Goal: Transaction & Acquisition: Purchase product/service

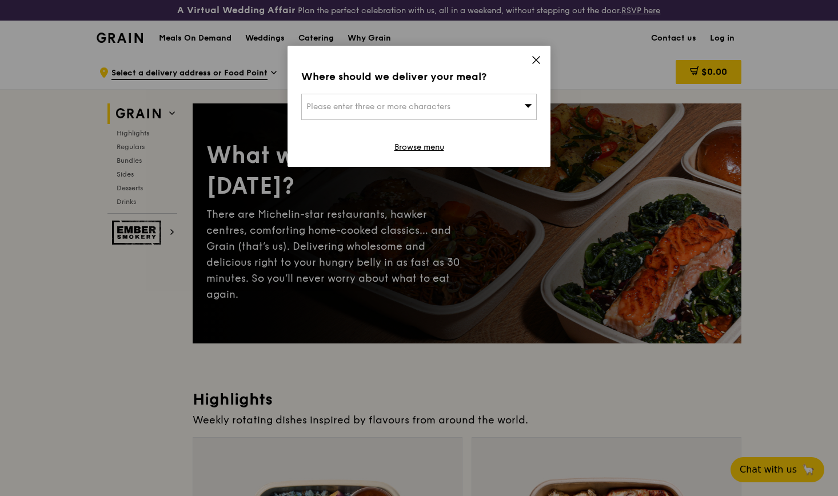
click at [404, 98] on div "Please enter three or more characters" at bounding box center [419, 107] width 236 height 26
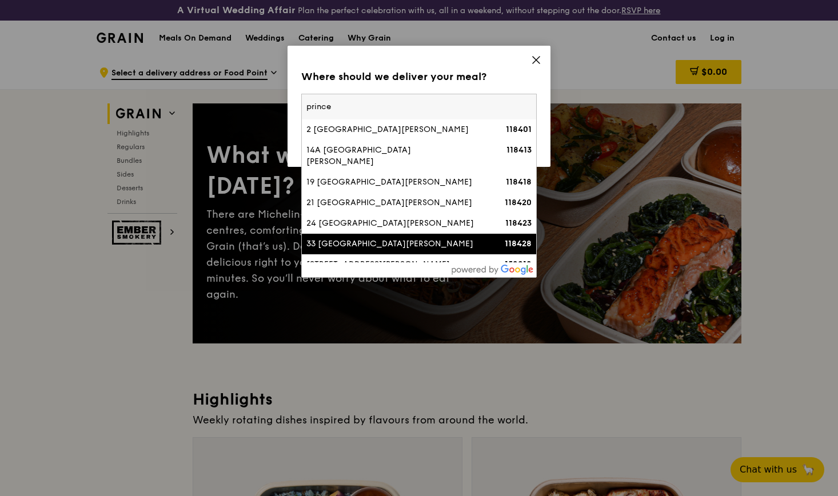
type input "prince"
click at [376, 239] on div "33 [GEOGRAPHIC_DATA][PERSON_NAME]" at bounding box center [390, 243] width 169 height 11
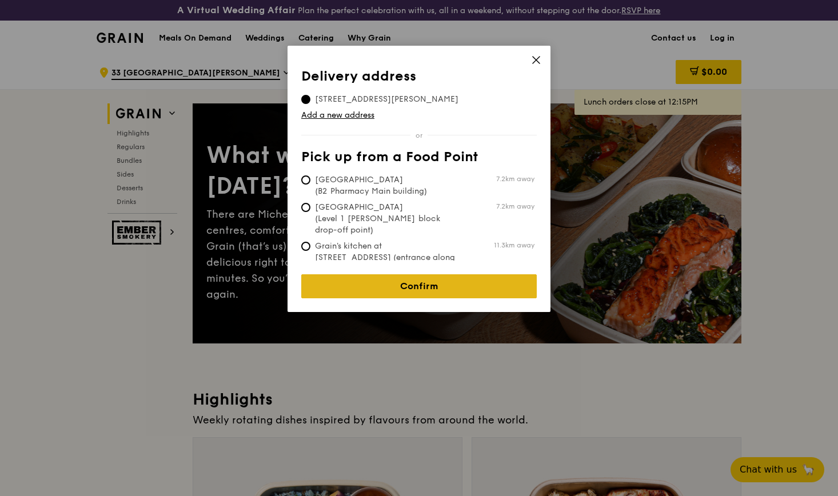
click at [390, 274] on link "Confirm" at bounding box center [419, 286] width 236 height 24
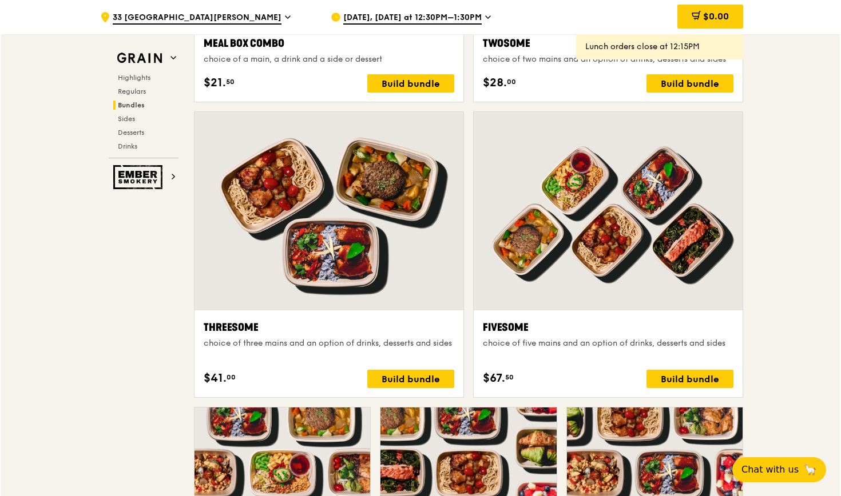
scroll to position [1945, 0]
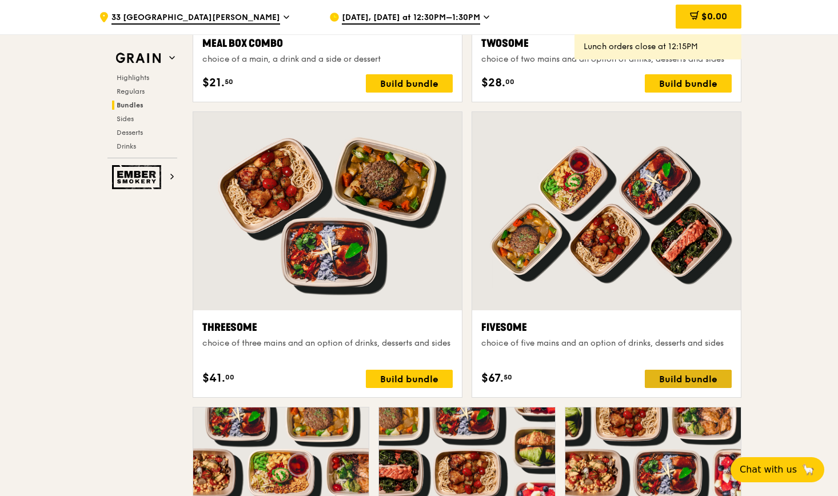
click at [666, 376] on div "Build bundle" at bounding box center [688, 379] width 87 height 18
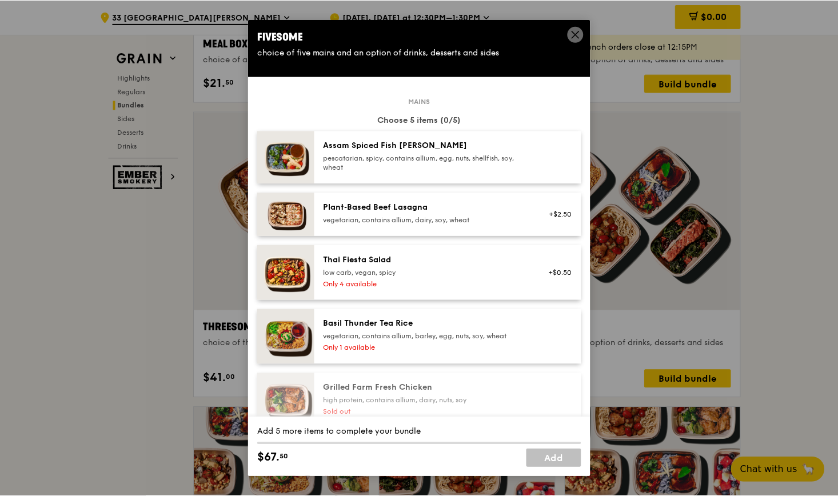
scroll to position [0, 0]
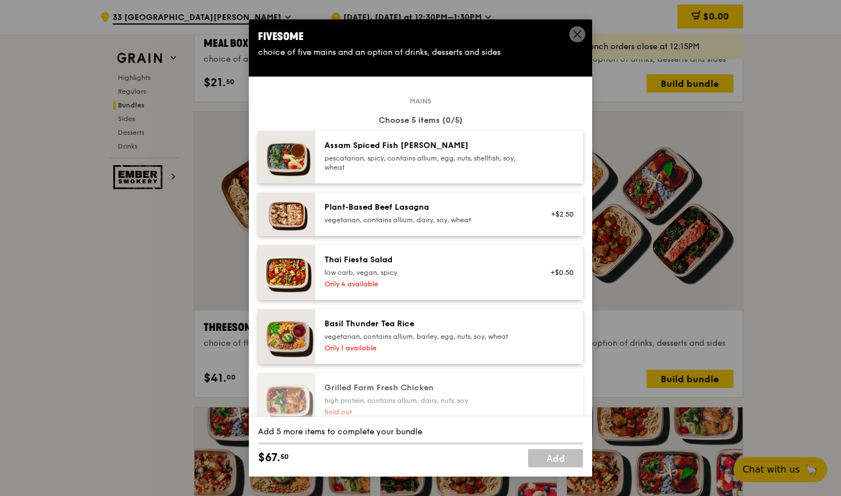
click at [577, 31] on icon at bounding box center [577, 34] width 10 height 10
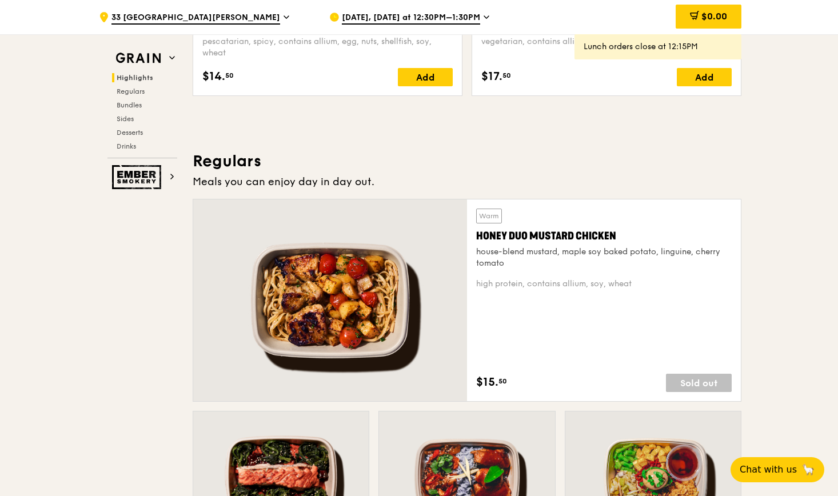
scroll to position [669, 0]
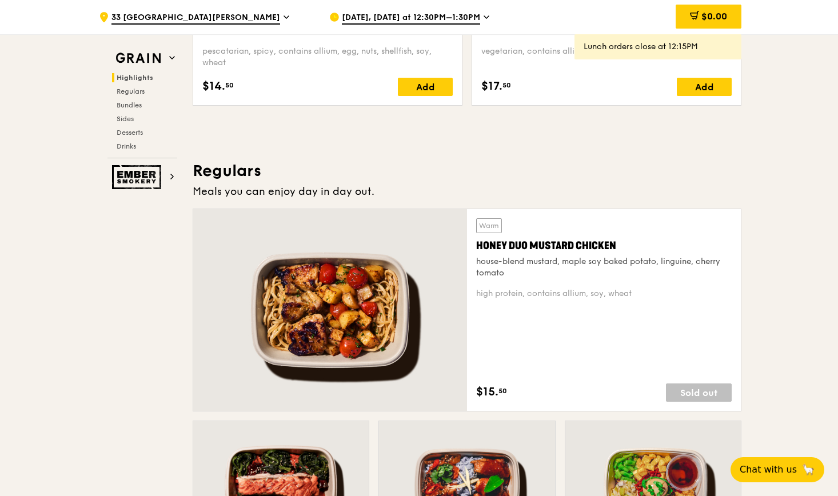
click at [443, 14] on span "[DATE], [DATE] at 12:30PM–1:30PM" at bounding box center [411, 18] width 138 height 13
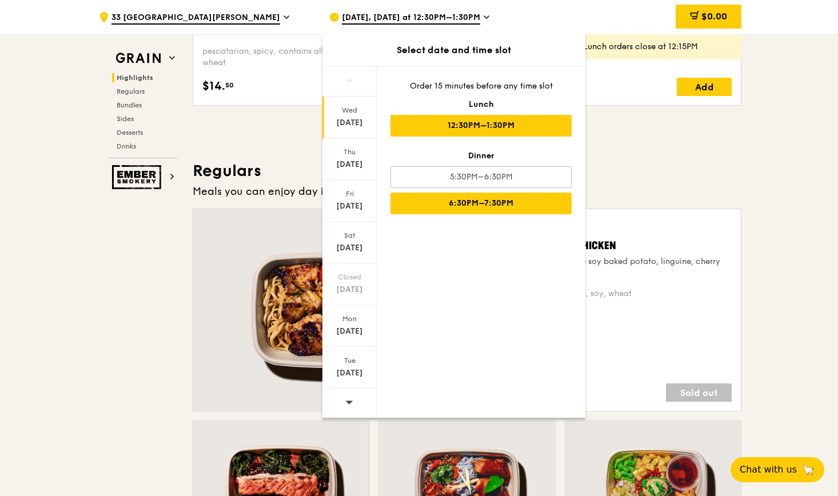
click at [435, 201] on div "6:30PM–7:30PM" at bounding box center [481, 204] width 181 height 22
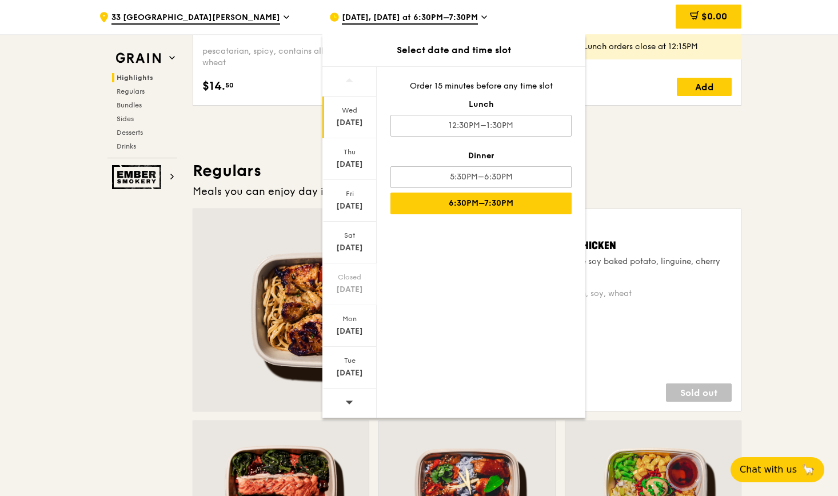
click at [622, 174] on h3 "Regulars" at bounding box center [467, 171] width 549 height 21
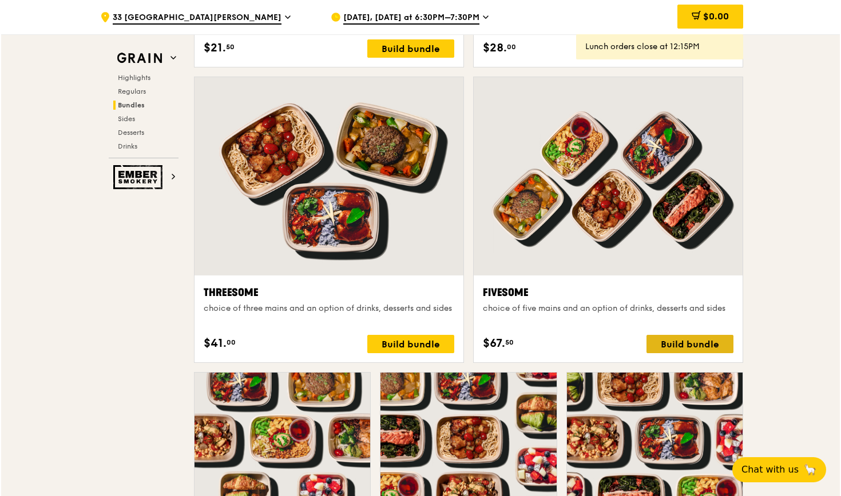
scroll to position [1995, 0]
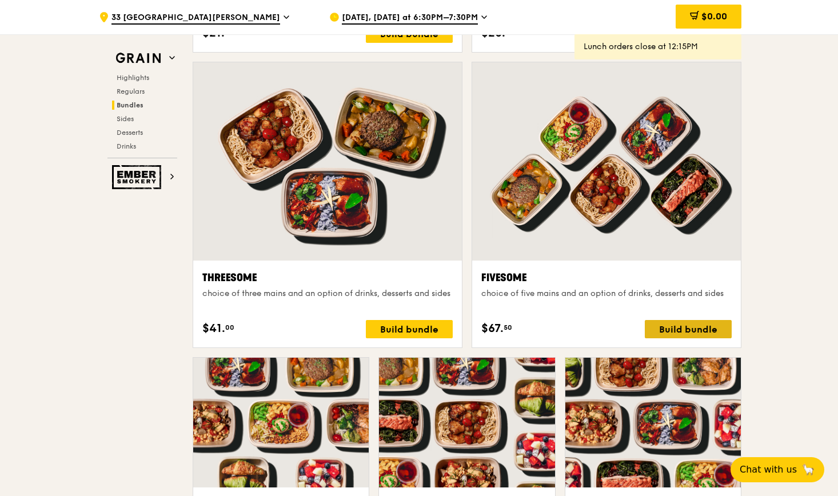
click at [674, 329] on div "Build bundle" at bounding box center [688, 329] width 87 height 18
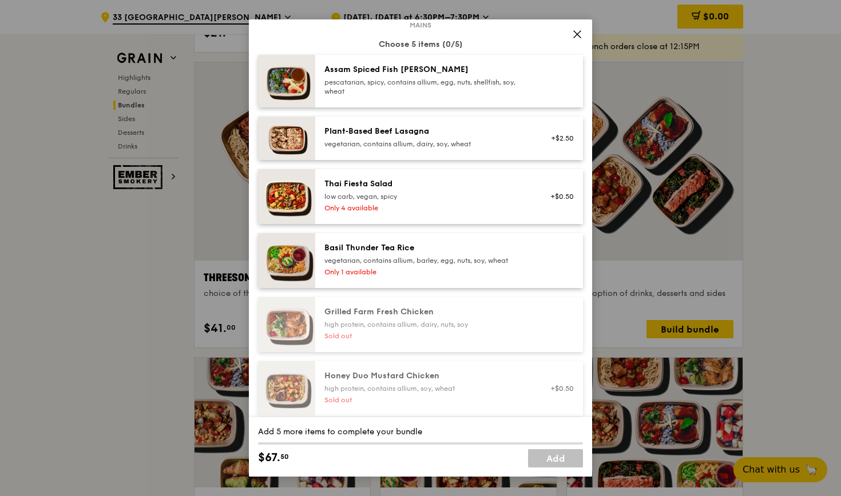
scroll to position [78, 0]
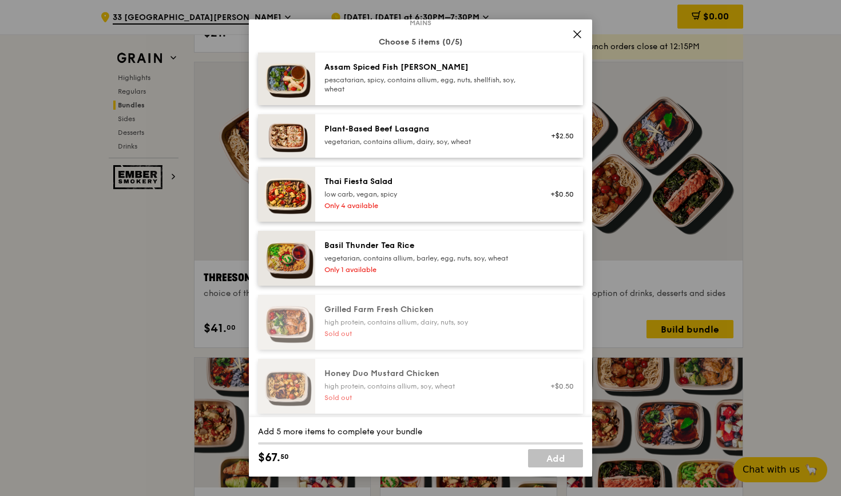
click at [418, 210] on div "Only 4 available" at bounding box center [426, 205] width 205 height 9
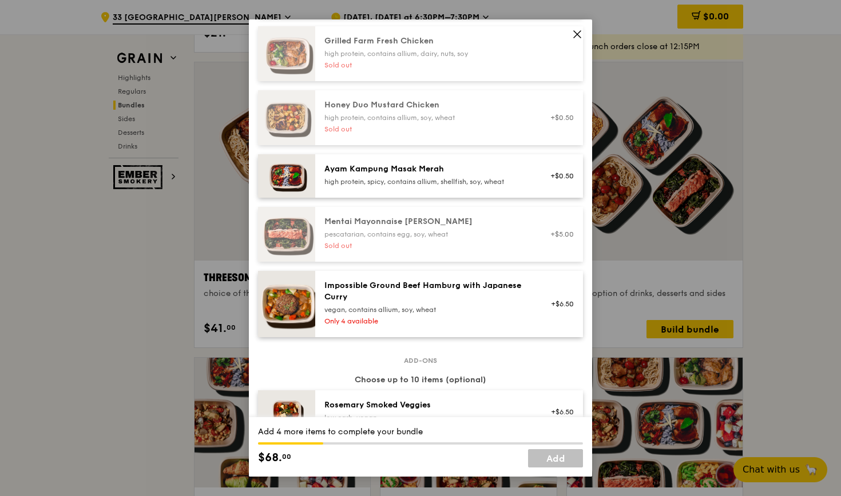
scroll to position [361, 0]
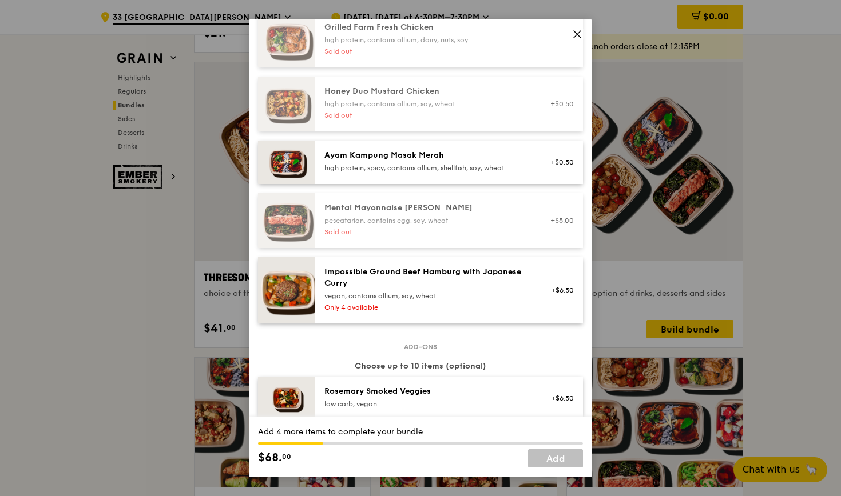
click at [412, 173] on div "high protein, spicy, contains allium, shellfish, soy, wheat" at bounding box center [426, 168] width 205 height 9
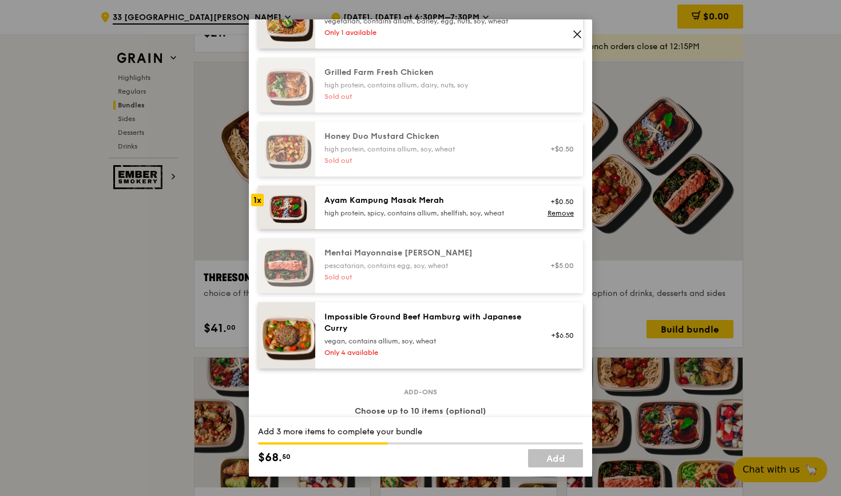
scroll to position [312, 0]
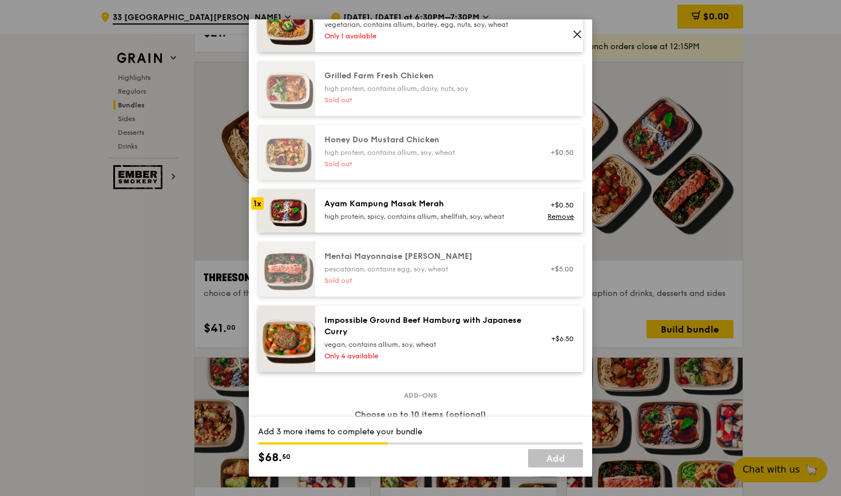
click at [403, 349] on div "vegan, contains allium, soy, wheat" at bounding box center [426, 344] width 205 height 9
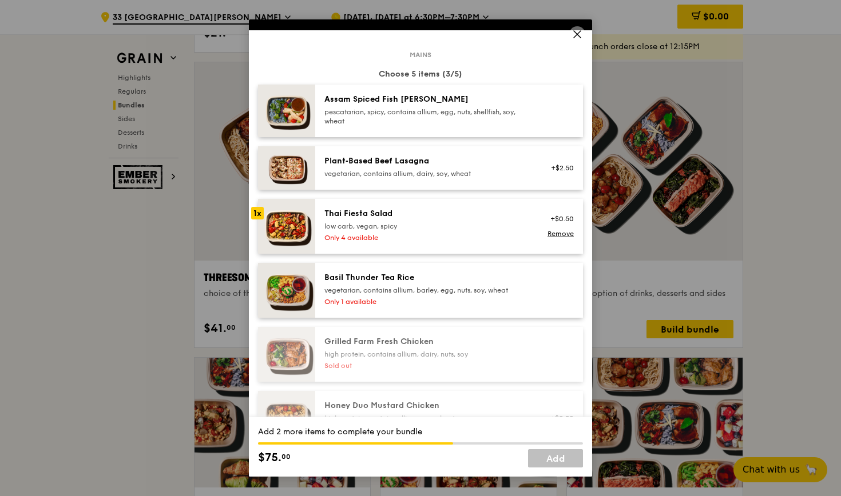
scroll to position [35, 0]
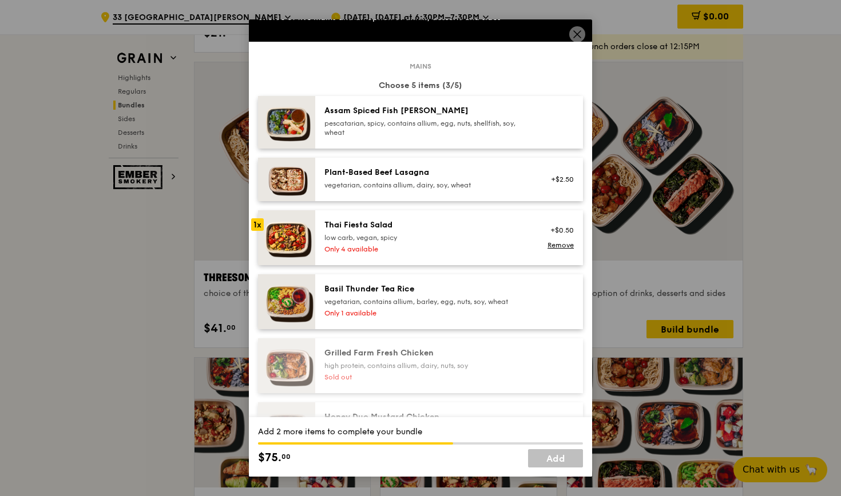
click at [424, 137] on div "pescatarian, spicy, contains allium, egg, nuts, shellfish, soy, wheat" at bounding box center [426, 128] width 205 height 18
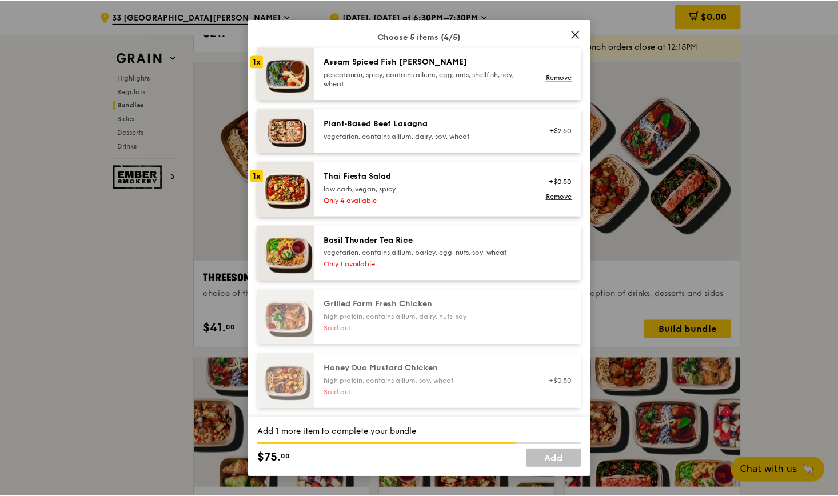
scroll to position [85, 0]
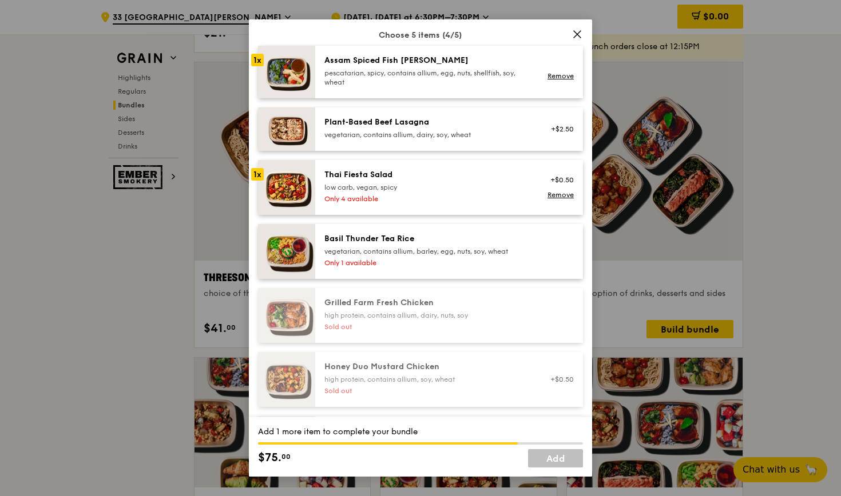
click at [436, 192] on div "low carb, vegan, spicy" at bounding box center [426, 187] width 205 height 9
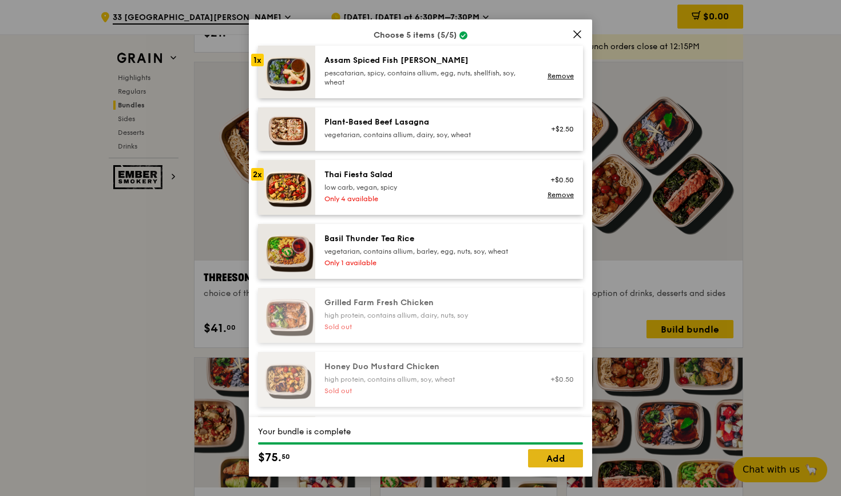
click at [553, 457] on link "Add" at bounding box center [555, 458] width 55 height 18
